Goal: Task Accomplishment & Management: Manage account settings

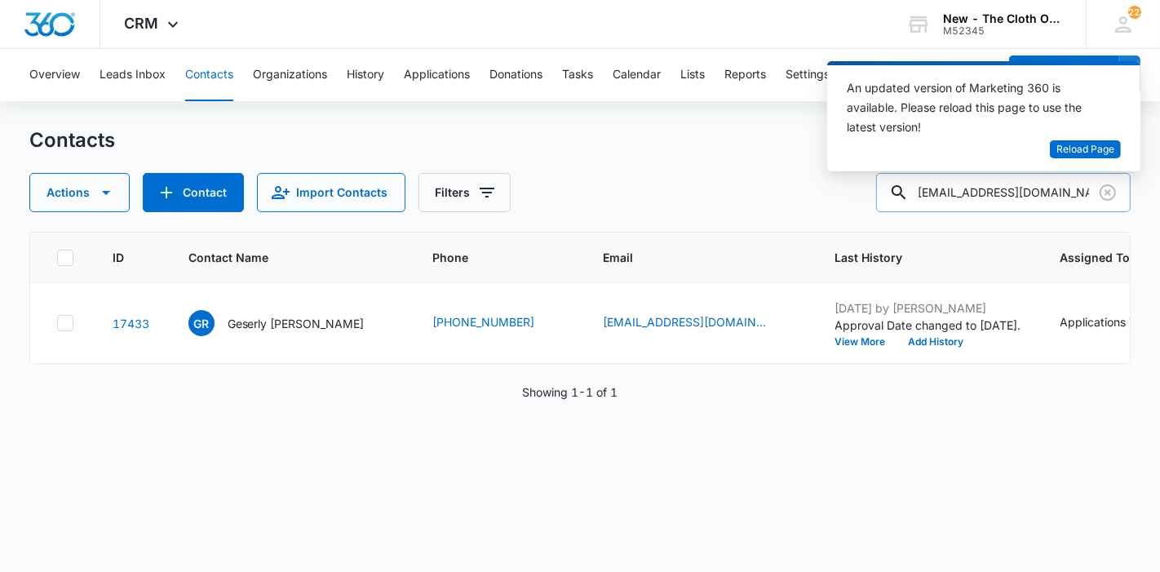
drag, startPoint x: 1091, startPoint y: 199, endPoint x: 904, endPoint y: 198, distance: 186.8
click at [904, 198] on input "geserly098@live.com" at bounding box center [1003, 192] width 255 height 39
paste input "1laurencamel@gmail"
type input "[EMAIL_ADDRESS][DOMAIN_NAME]"
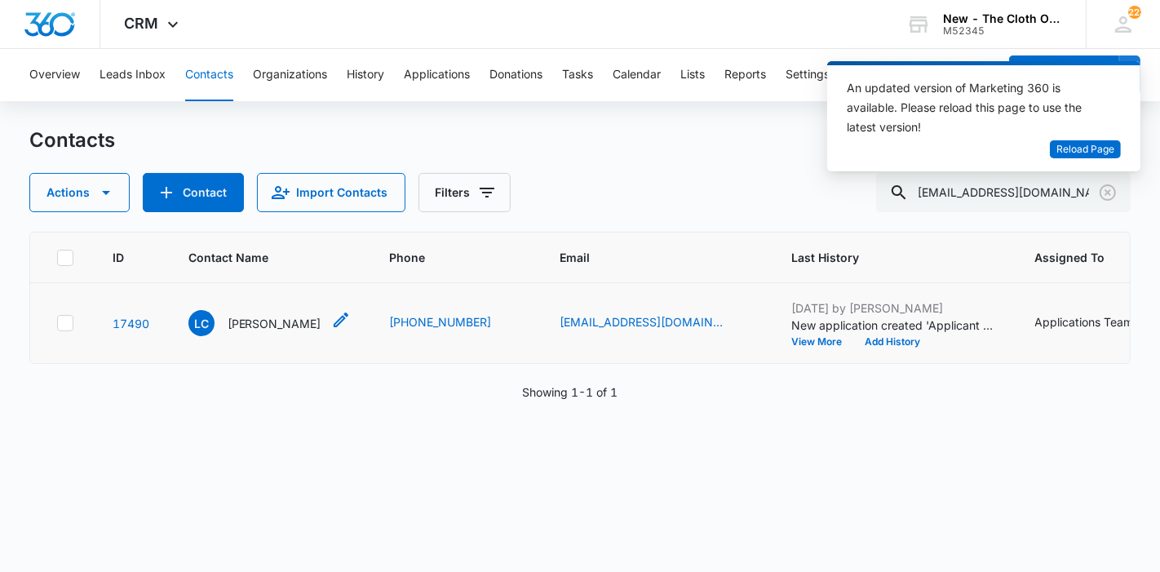
click at [258, 332] on p "[PERSON_NAME]" at bounding box center [275, 323] width 94 height 17
click at [248, 332] on p "[PERSON_NAME]" at bounding box center [275, 323] width 94 height 17
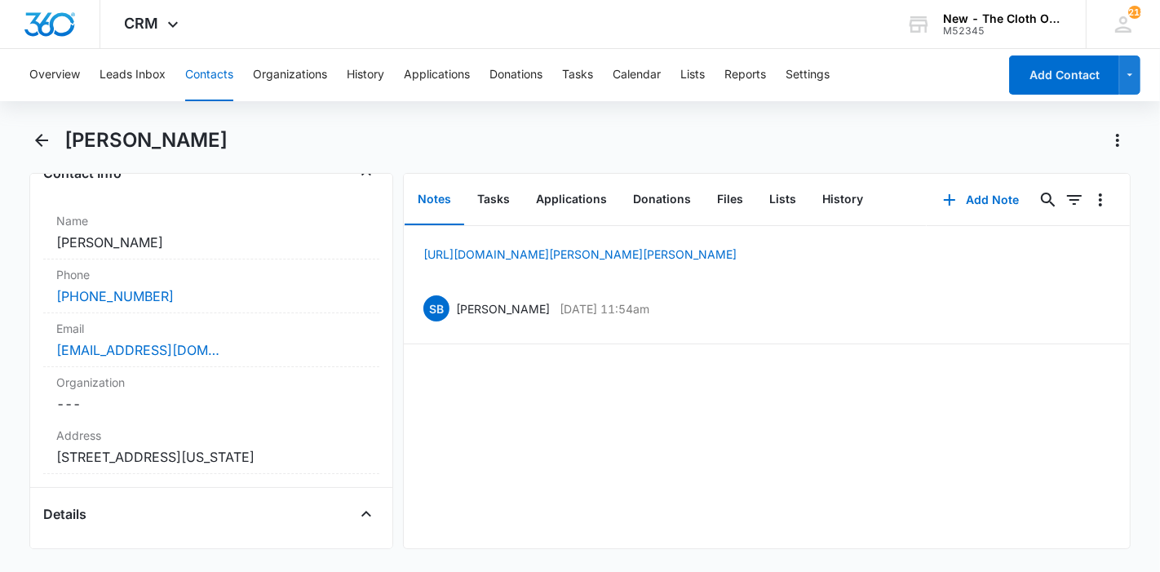
scroll to position [290, 0]
click at [622, 263] on p "[URL][DOMAIN_NAME][PERSON_NAME][PERSON_NAME]" at bounding box center [579, 254] width 313 height 17
click at [601, 259] on link "[URL][DOMAIN_NAME][PERSON_NAME][PERSON_NAME]" at bounding box center [579, 254] width 313 height 14
click at [833, 199] on button "History" at bounding box center [842, 200] width 67 height 51
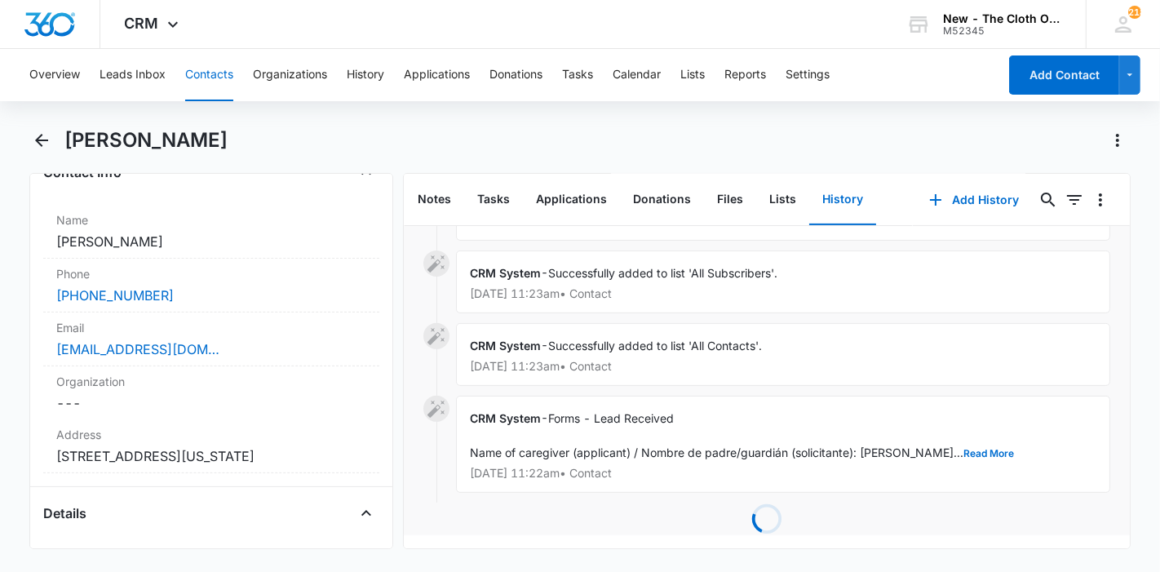
scroll to position [510, 0]
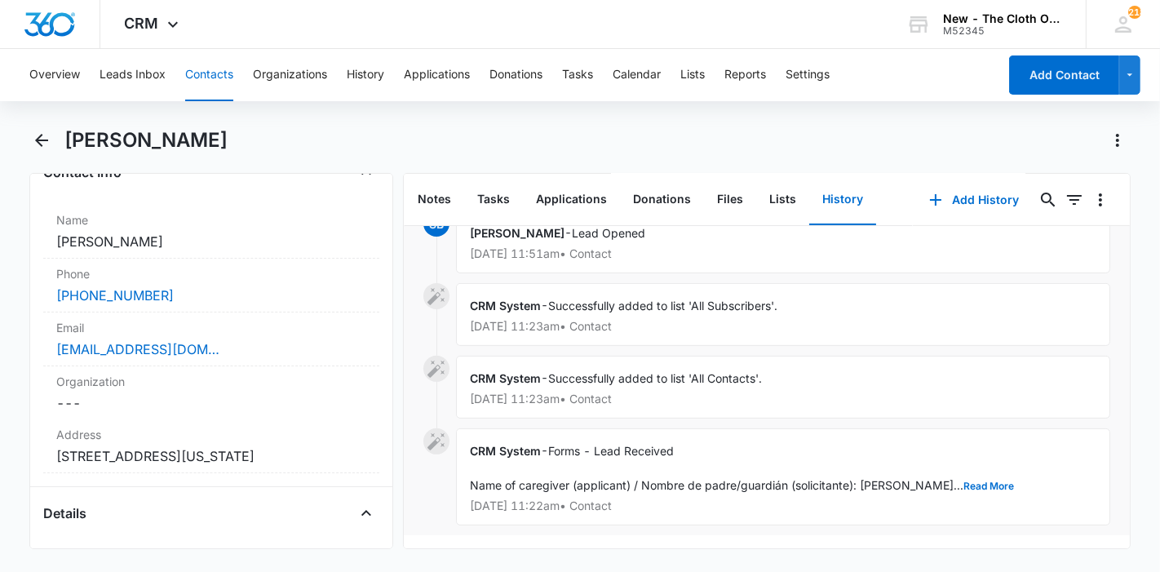
click at [210, 77] on button "Contacts" at bounding box center [209, 75] width 48 height 52
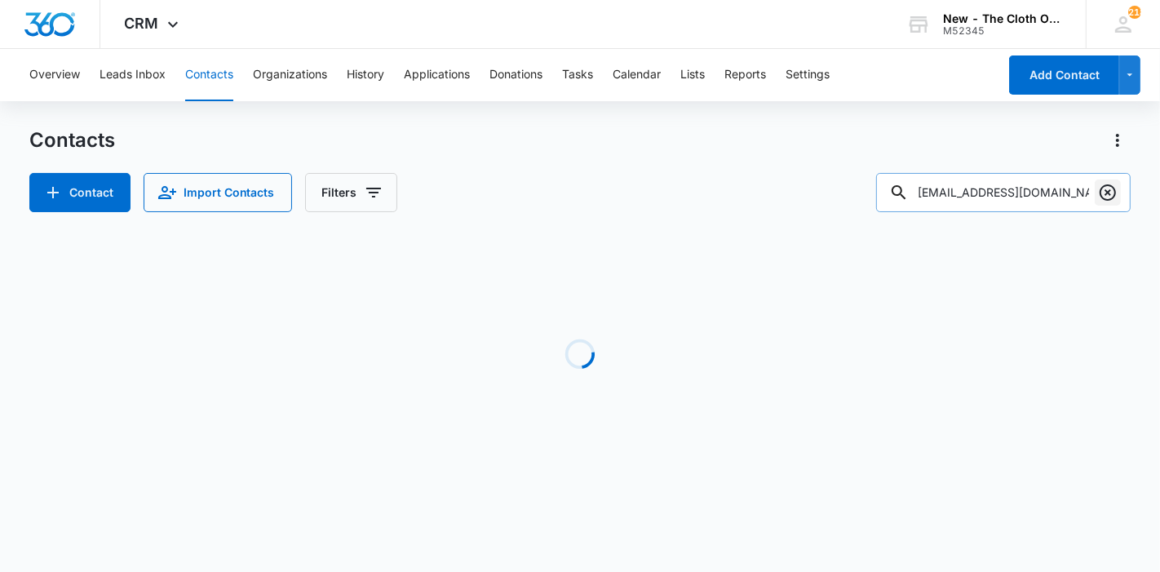
click at [1106, 185] on icon "Clear" at bounding box center [1108, 192] width 16 height 16
click at [1026, 199] on input "text" at bounding box center [1016, 192] width 230 height 39
paste input "[EMAIL_ADDRESS][DOMAIN_NAME]"
type input "[EMAIL_ADDRESS][DOMAIN_NAME]"
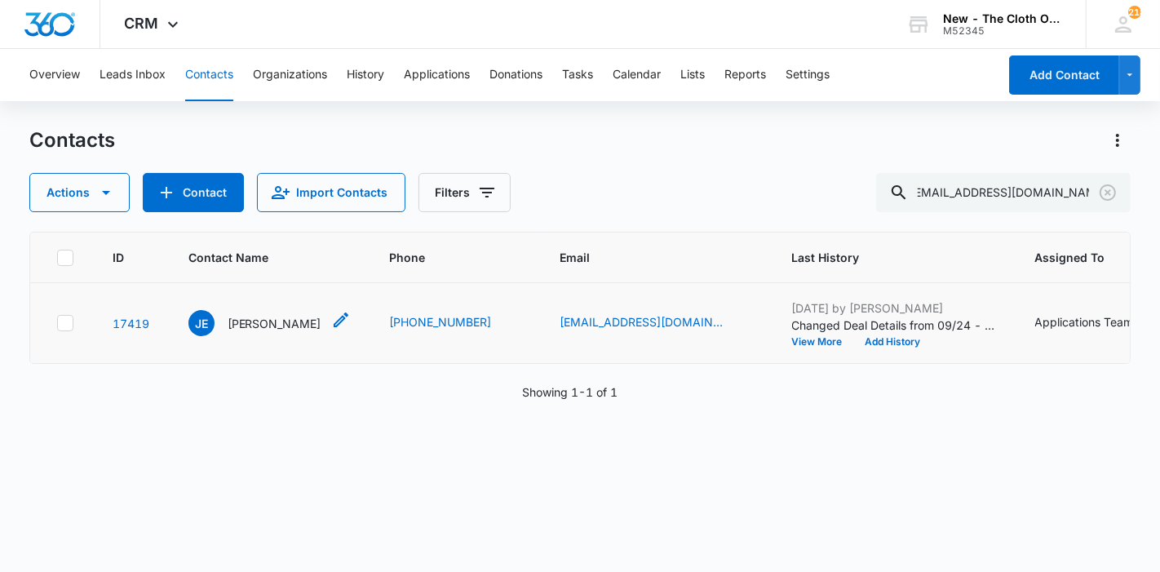
click at [256, 332] on p "[PERSON_NAME]" at bounding box center [275, 323] width 94 height 17
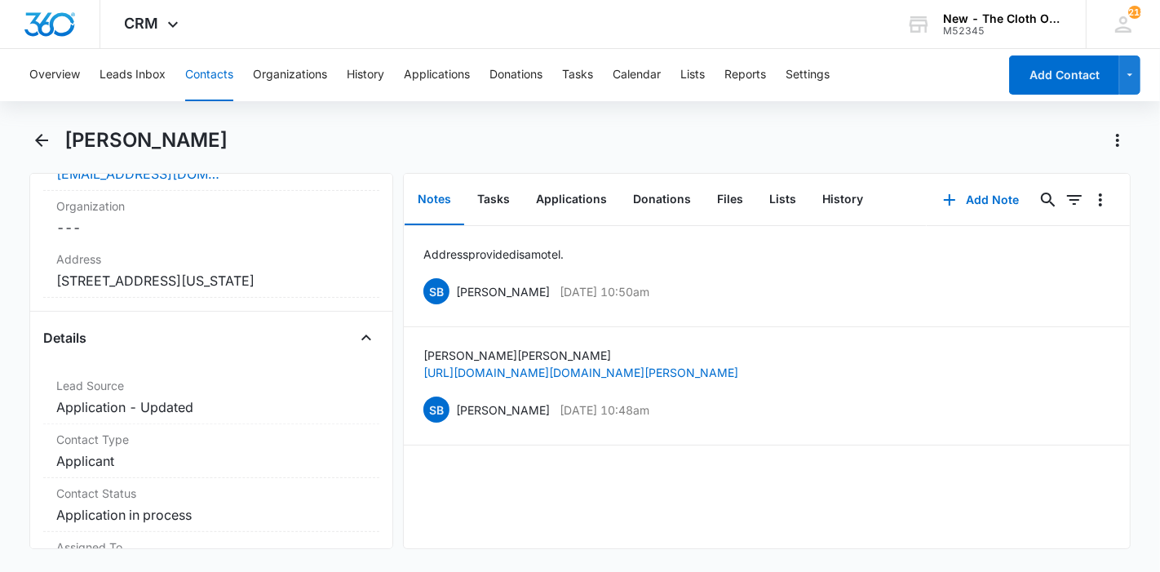
scroll to position [469, 0]
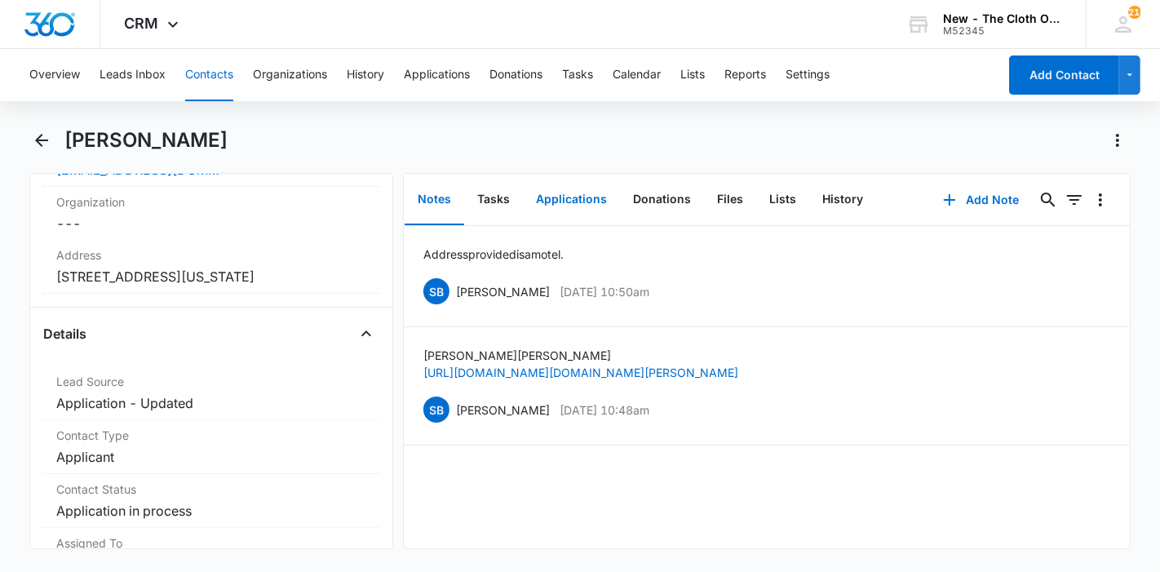
click at [573, 202] on button "Applications" at bounding box center [571, 200] width 97 height 51
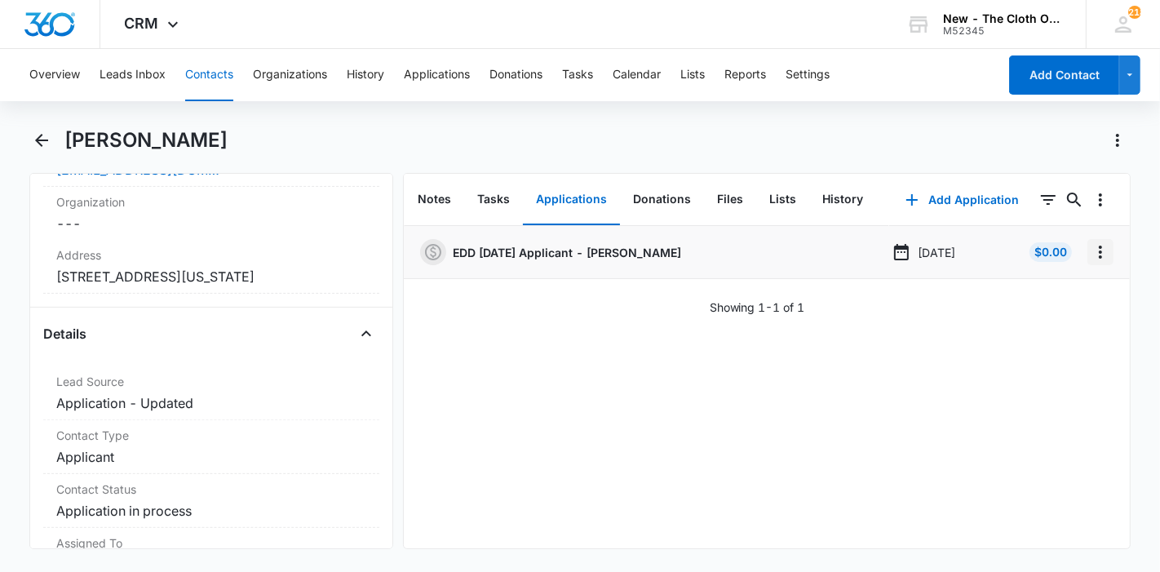
click at [1091, 253] on icon "Overflow Menu" at bounding box center [1101, 252] width 20 height 20
click at [1053, 289] on button "Edit" at bounding box center [1053, 298] width 93 height 24
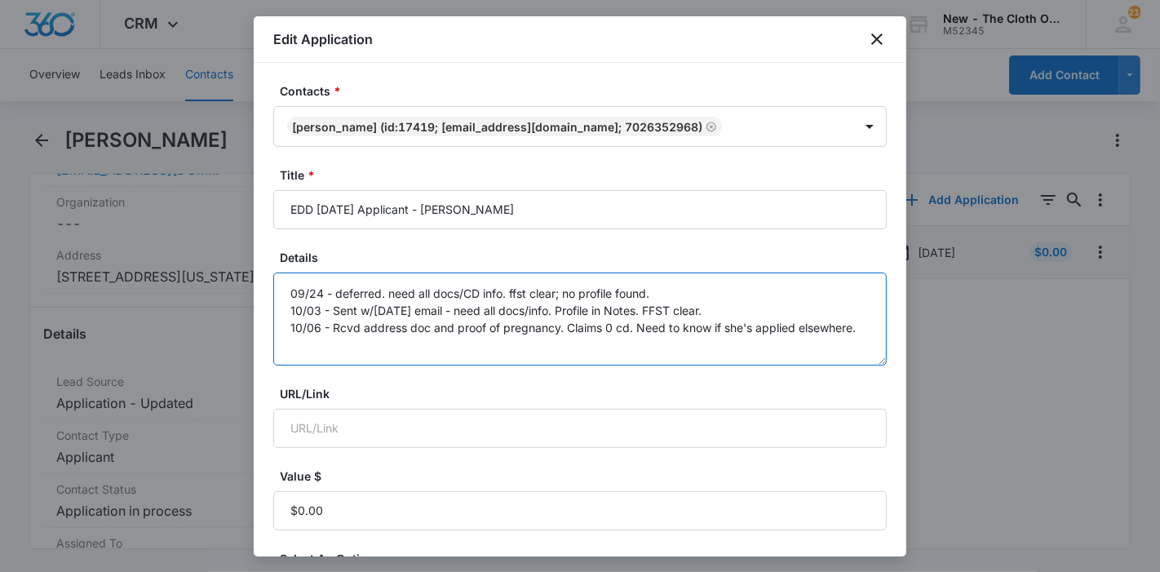
click at [675, 351] on textarea "09/24 - deferred. need all docs/CD info. ffst clear; no profile found. 10/03 - …" at bounding box center [579, 318] width 613 height 93
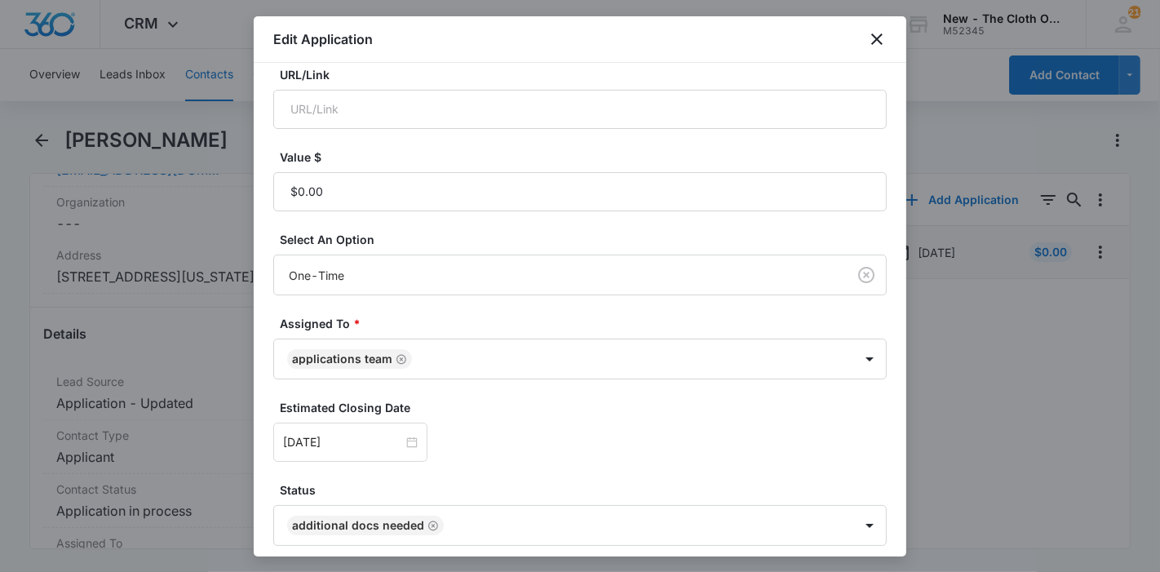
scroll to position [383, 0]
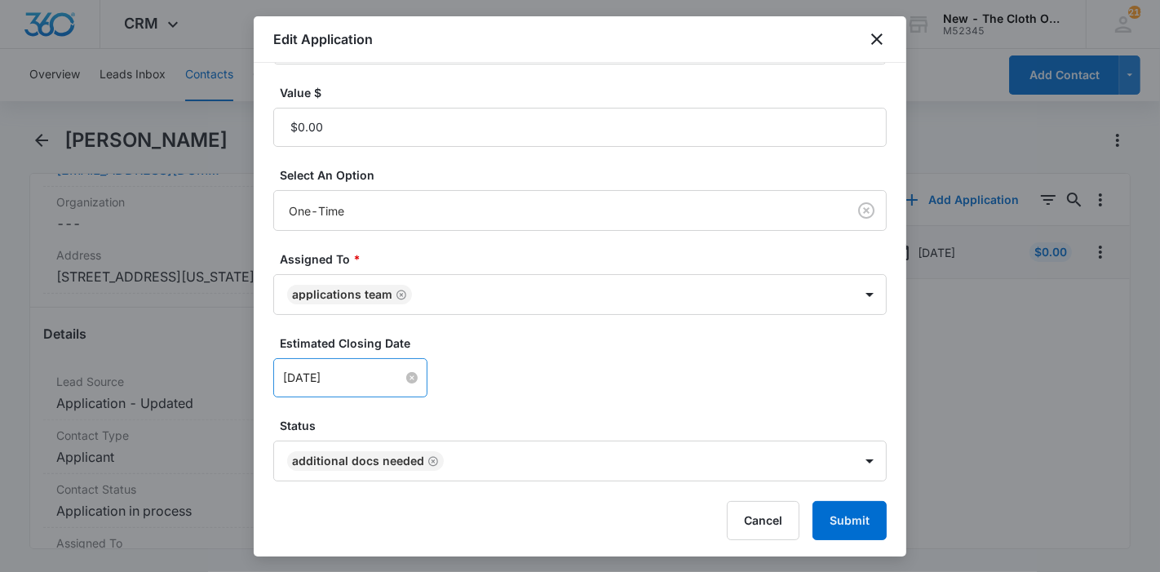
type textarea "09/24 - deferred. need all docs/CD info. ffst clear; no profile found. 10/03 - …"
click at [356, 383] on input "[DATE]" at bounding box center [343, 378] width 120 height 18
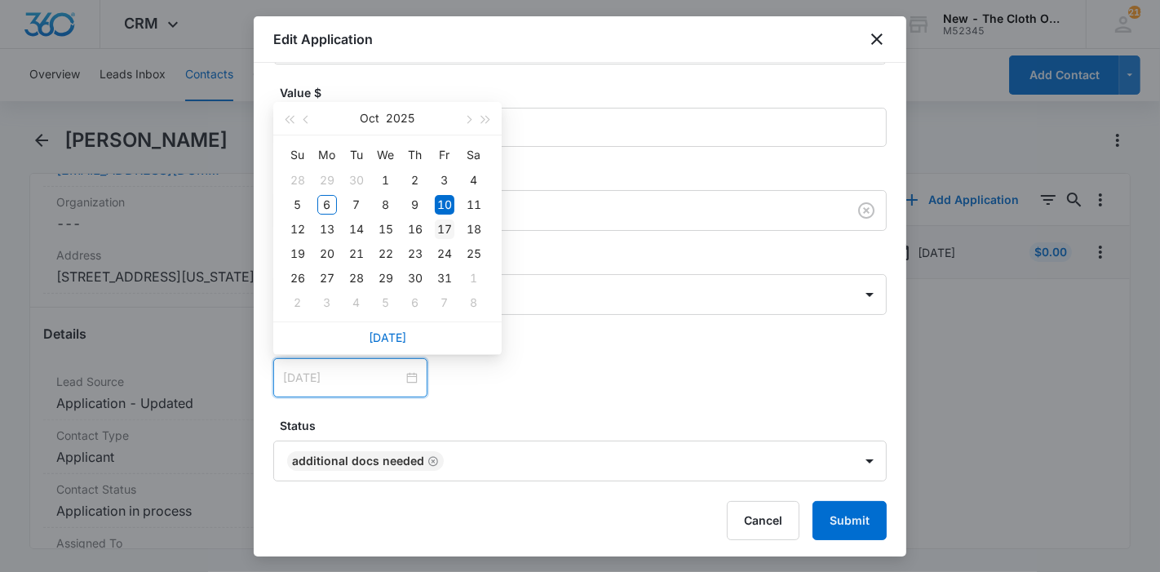
click at [449, 231] on div "17" at bounding box center [445, 229] width 20 height 20
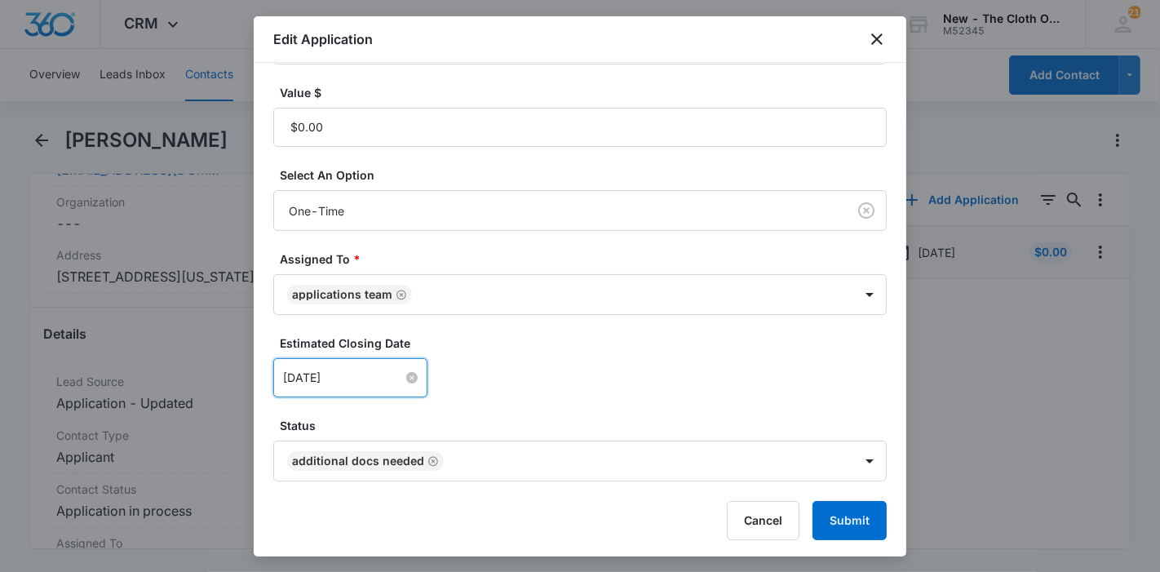
click at [368, 383] on input "[DATE]" at bounding box center [343, 378] width 120 height 18
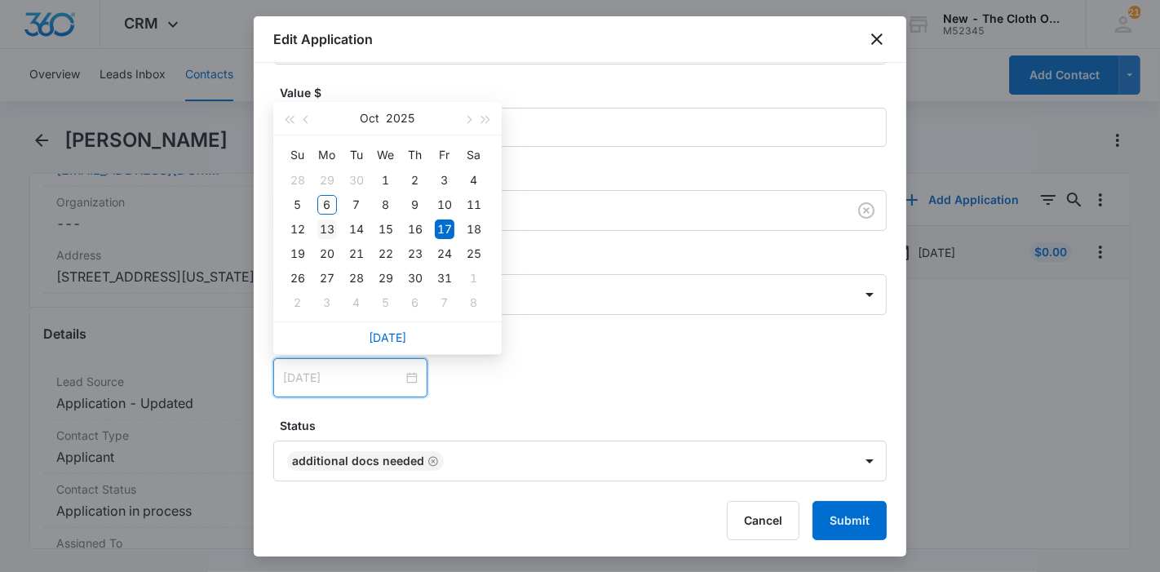
type input "[DATE]"
click at [326, 228] on div "13" at bounding box center [327, 229] width 20 height 20
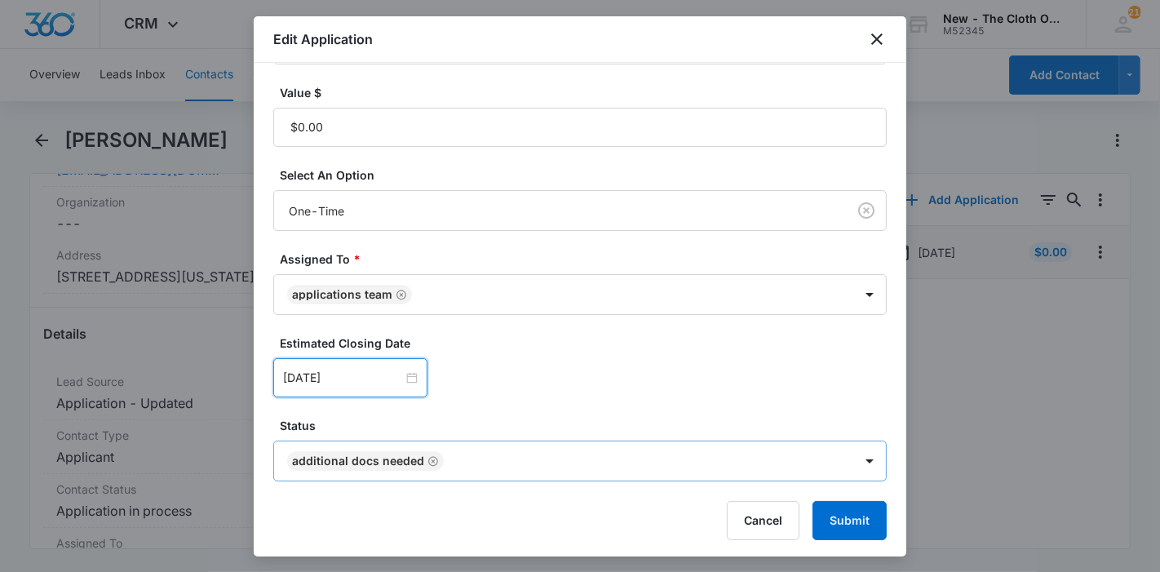
click at [427, 460] on icon "Remove Additional Docs Needed" at bounding box center [432, 461] width 11 height 12
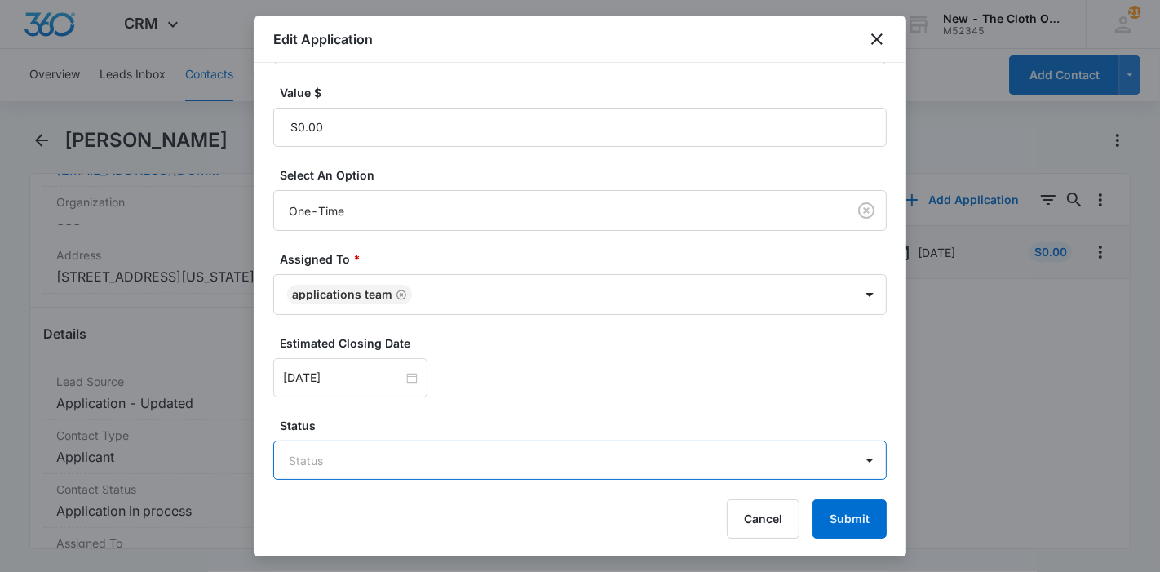
scroll to position [383, 0]
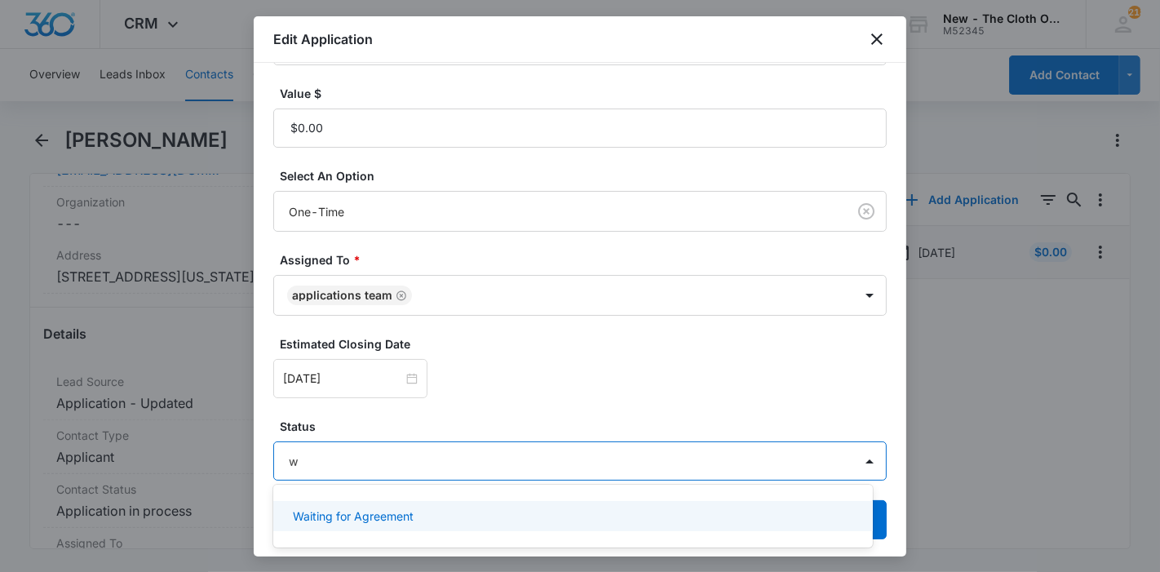
type input "wa"
click at [406, 516] on p "Waiting for Agreement" at bounding box center [353, 515] width 121 height 17
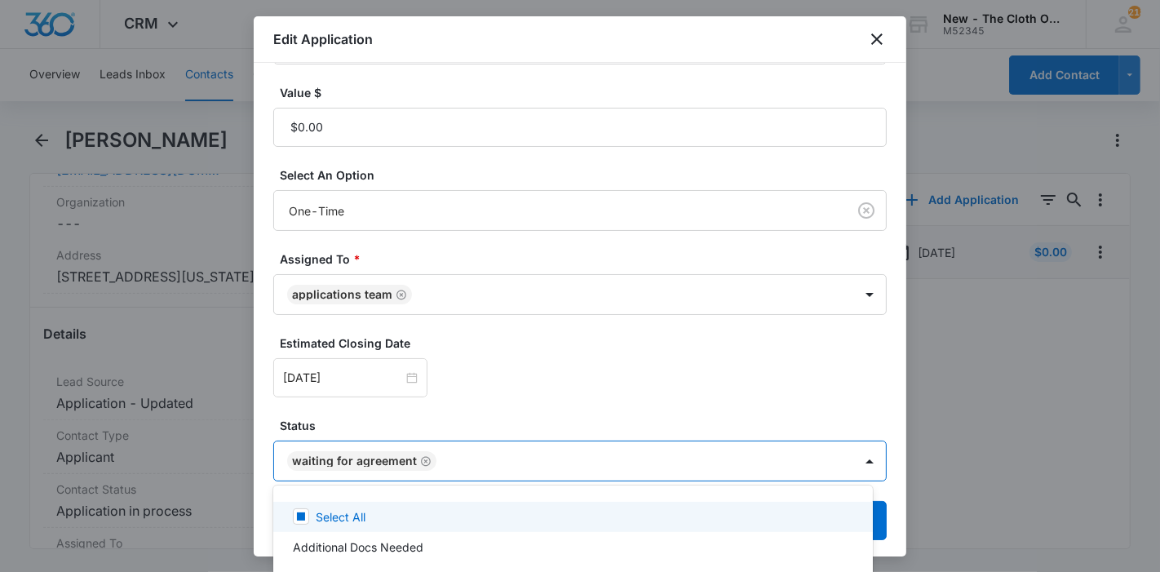
click at [503, 421] on div at bounding box center [580, 286] width 1160 height 572
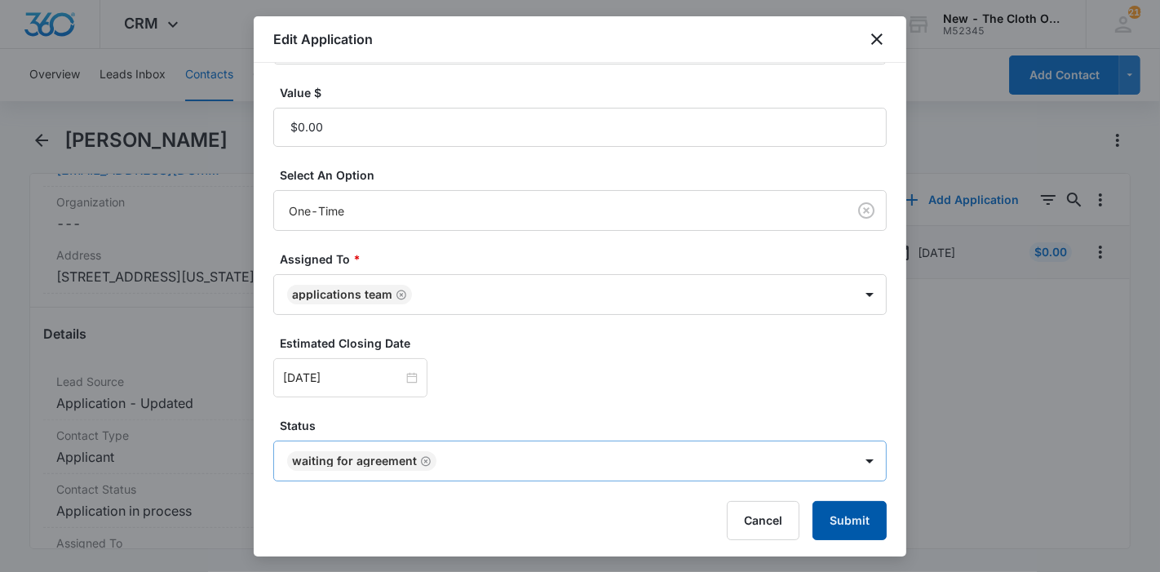
click at [826, 536] on button "Submit" at bounding box center [849, 520] width 74 height 39
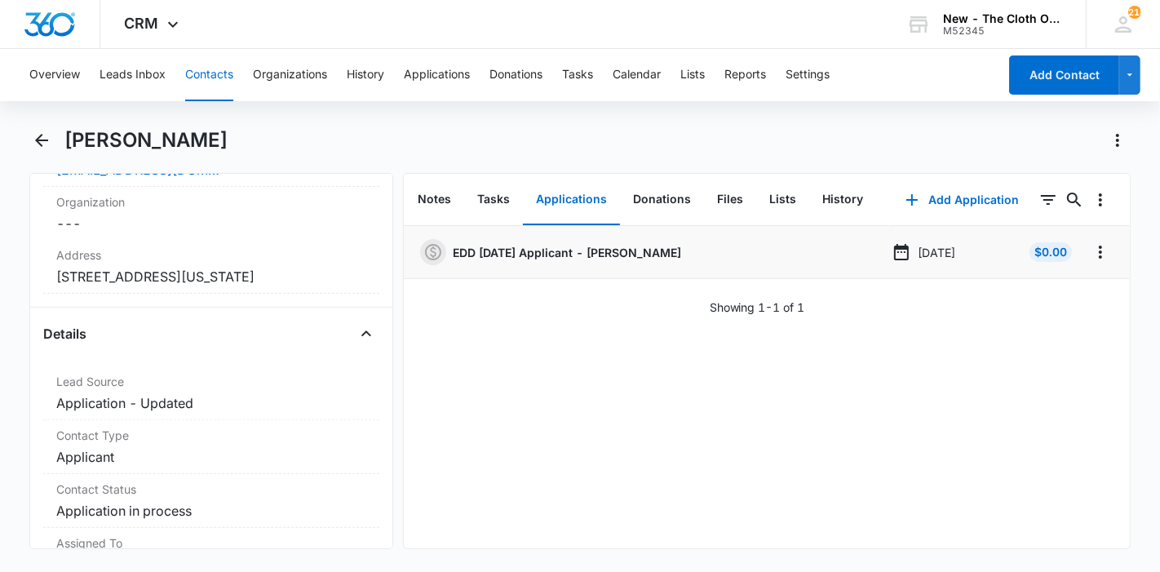
drag, startPoint x: 232, startPoint y: 134, endPoint x: 69, endPoint y: 140, distance: 164.1
click at [69, 140] on div "[PERSON_NAME]" at bounding box center [597, 140] width 1067 height 26
copy h1 "[PERSON_NAME]"
copy dd "[STREET_ADDRESS][US_STATE]"
drag, startPoint x: 179, startPoint y: 295, endPoint x: 51, endPoint y: 276, distance: 129.6
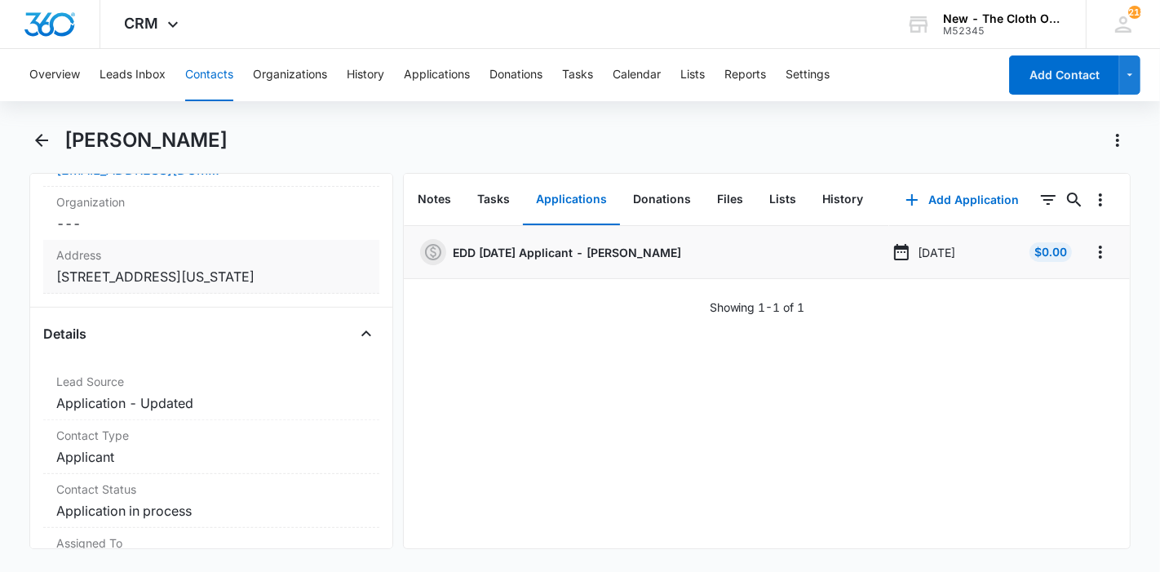
click at [51, 276] on div "Address Cancel Save Changes [STREET_ADDRESS][US_STATE]" at bounding box center [211, 267] width 336 height 54
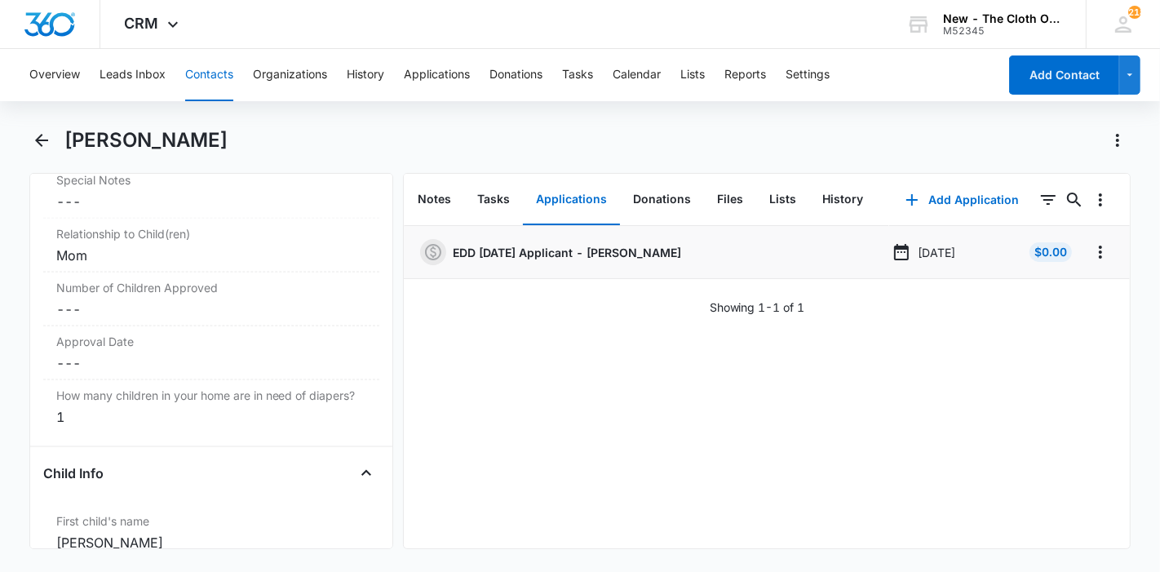
scroll to position [2058, 0]
click at [76, 281] on label "Number of Children Approved" at bounding box center [211, 286] width 310 height 17
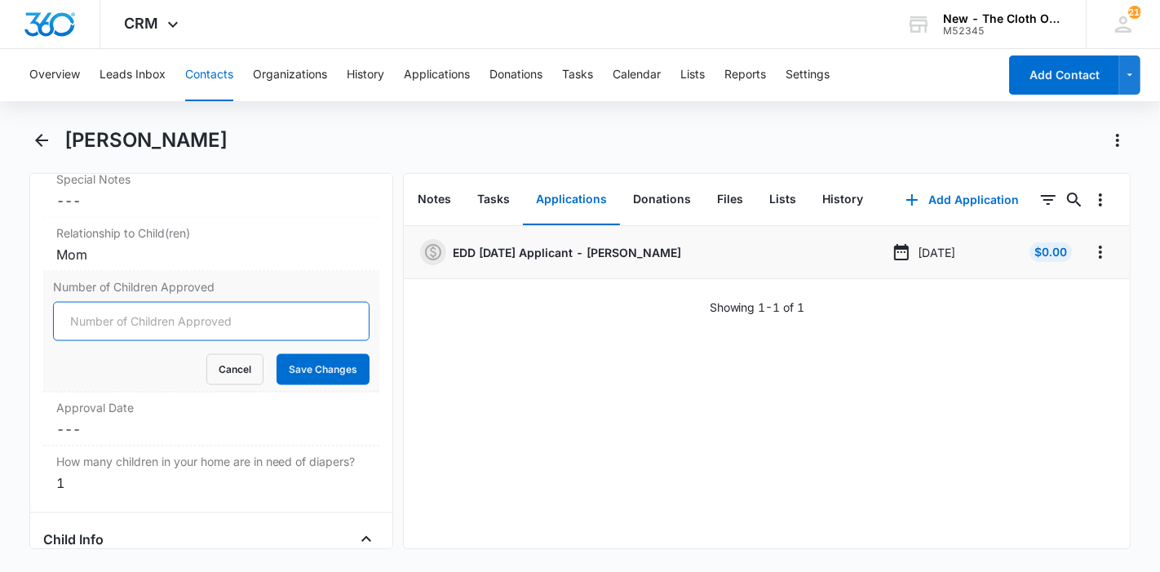
click at [79, 317] on input "Number of Children Approved" at bounding box center [211, 321] width 317 height 39
type input "1"
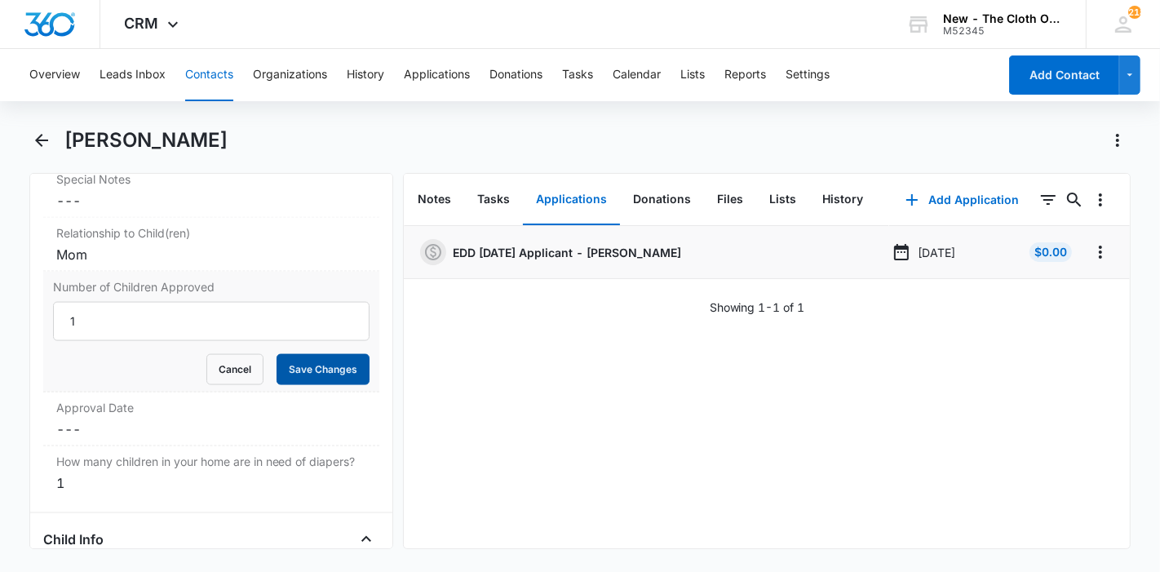
click at [293, 365] on button "Save Changes" at bounding box center [323, 369] width 93 height 31
click at [135, 419] on dd "Cancel Save Changes ---" at bounding box center [211, 429] width 310 height 20
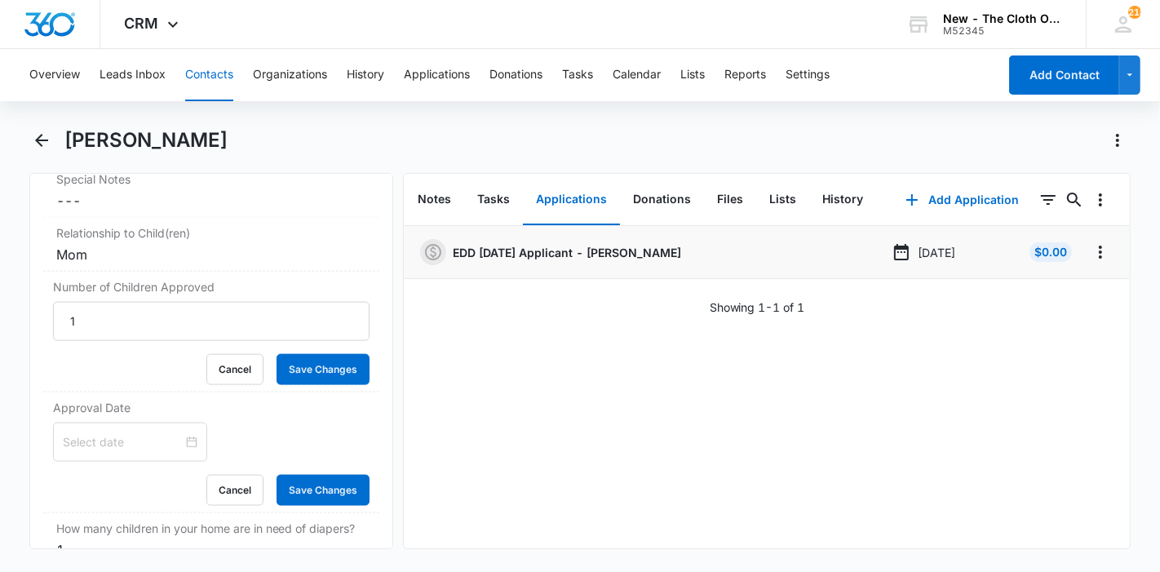
click at [108, 433] on input at bounding box center [123, 442] width 120 height 18
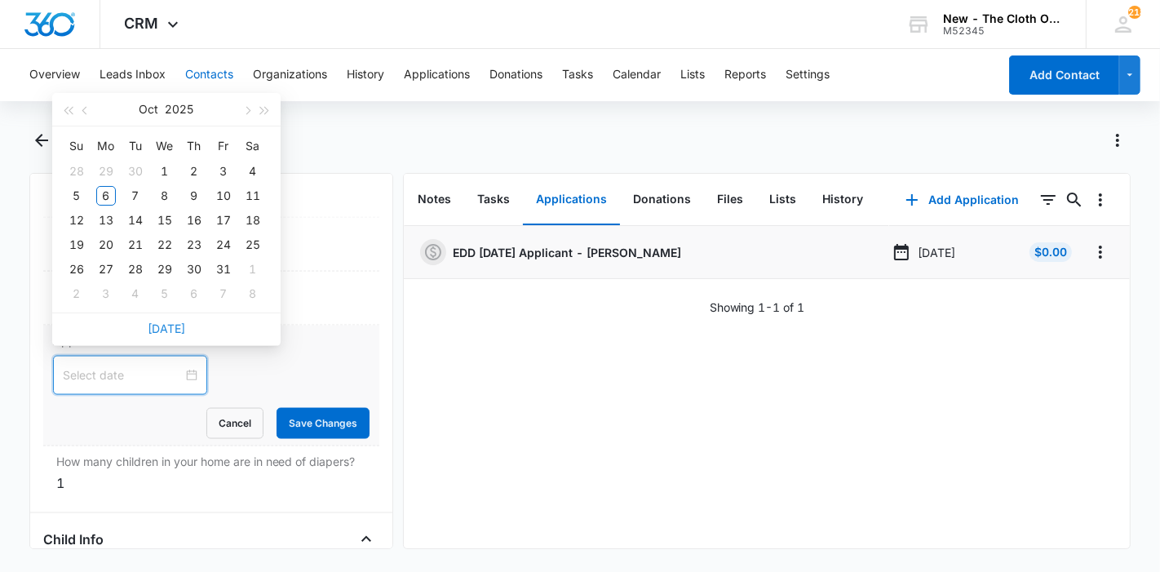
click at [164, 332] on link "[DATE]" at bounding box center [167, 328] width 38 height 14
type input "[DATE]"
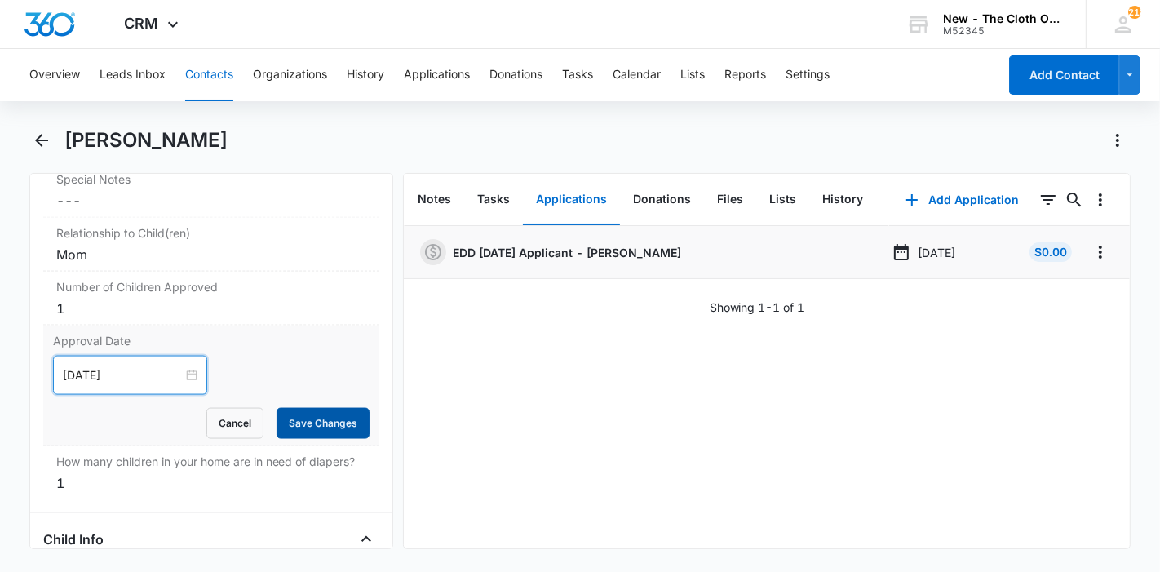
click at [281, 420] on button "Save Changes" at bounding box center [323, 423] width 93 height 31
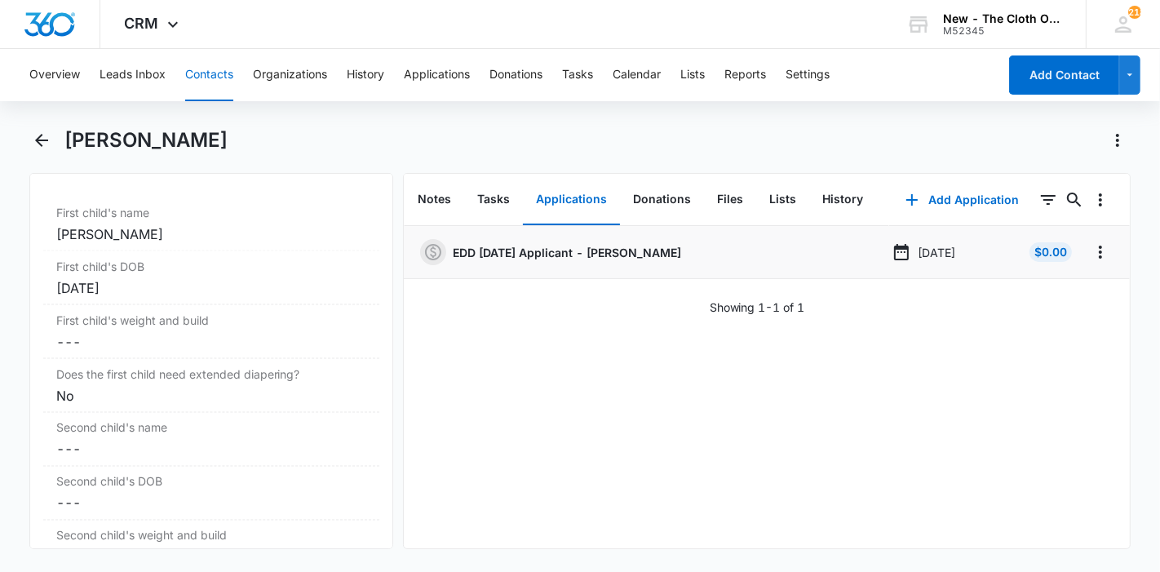
scroll to position [2365, 0]
drag, startPoint x: 178, startPoint y: 295, endPoint x: 48, endPoint y: 251, distance: 137.0
click at [48, 251] on dl "First child's name Cancel Save Changes [PERSON_NAME] First child's DOB Cancel S…" at bounding box center [211, 547] width 336 height 699
copy dl "[PERSON_NAME] First child's DOB Cancel Save Changes [DATE]"
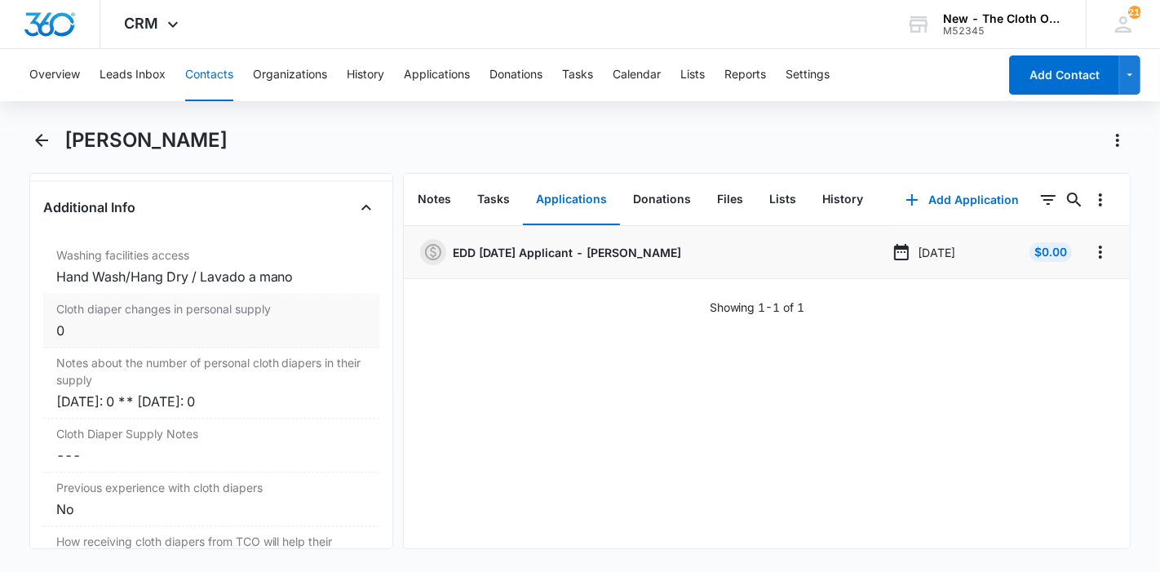
scroll to position [3094, 0]
